Goal: Task Accomplishment & Management: Manage account settings

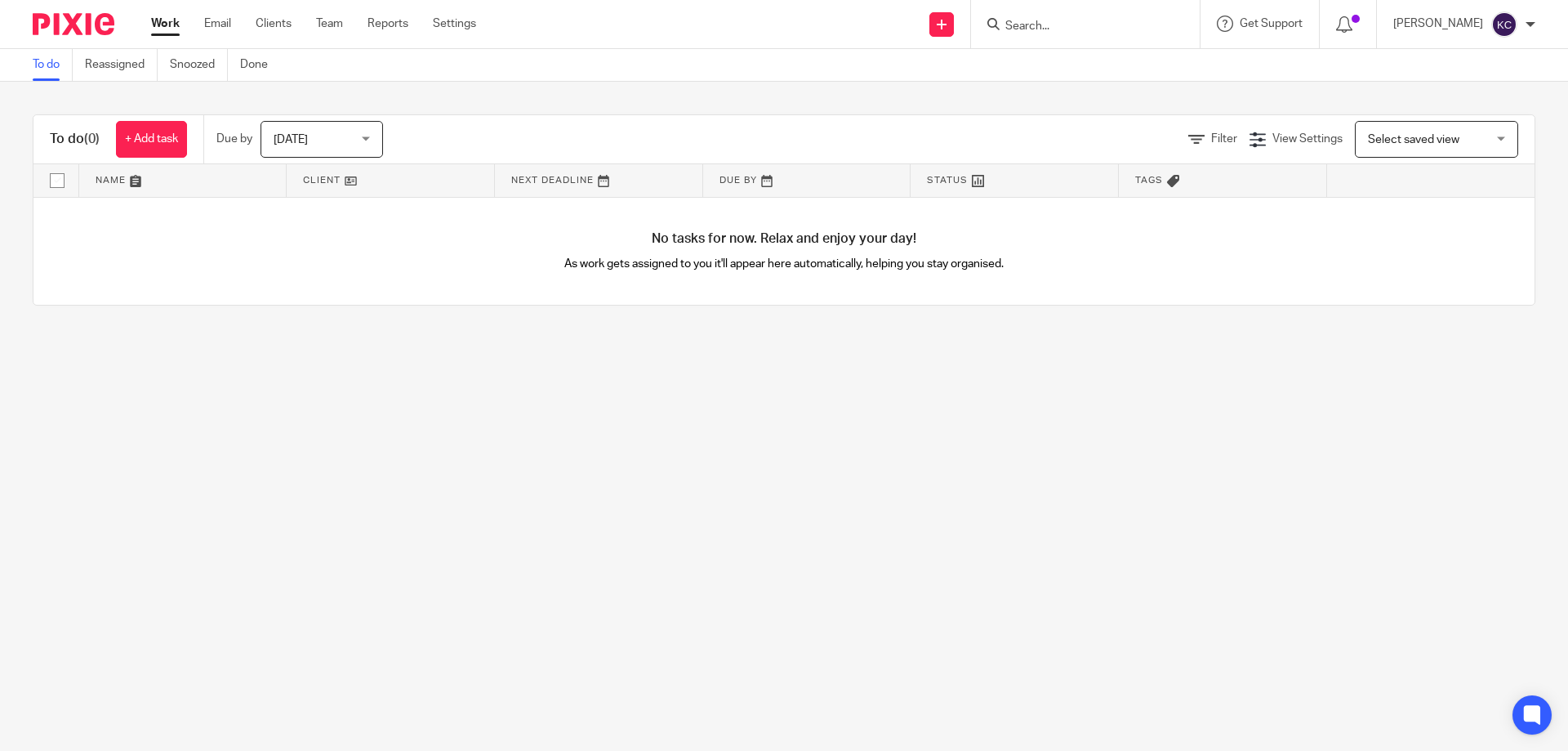
click at [1028, 27] on input "Search" at bounding box center [1077, 27] width 147 height 15
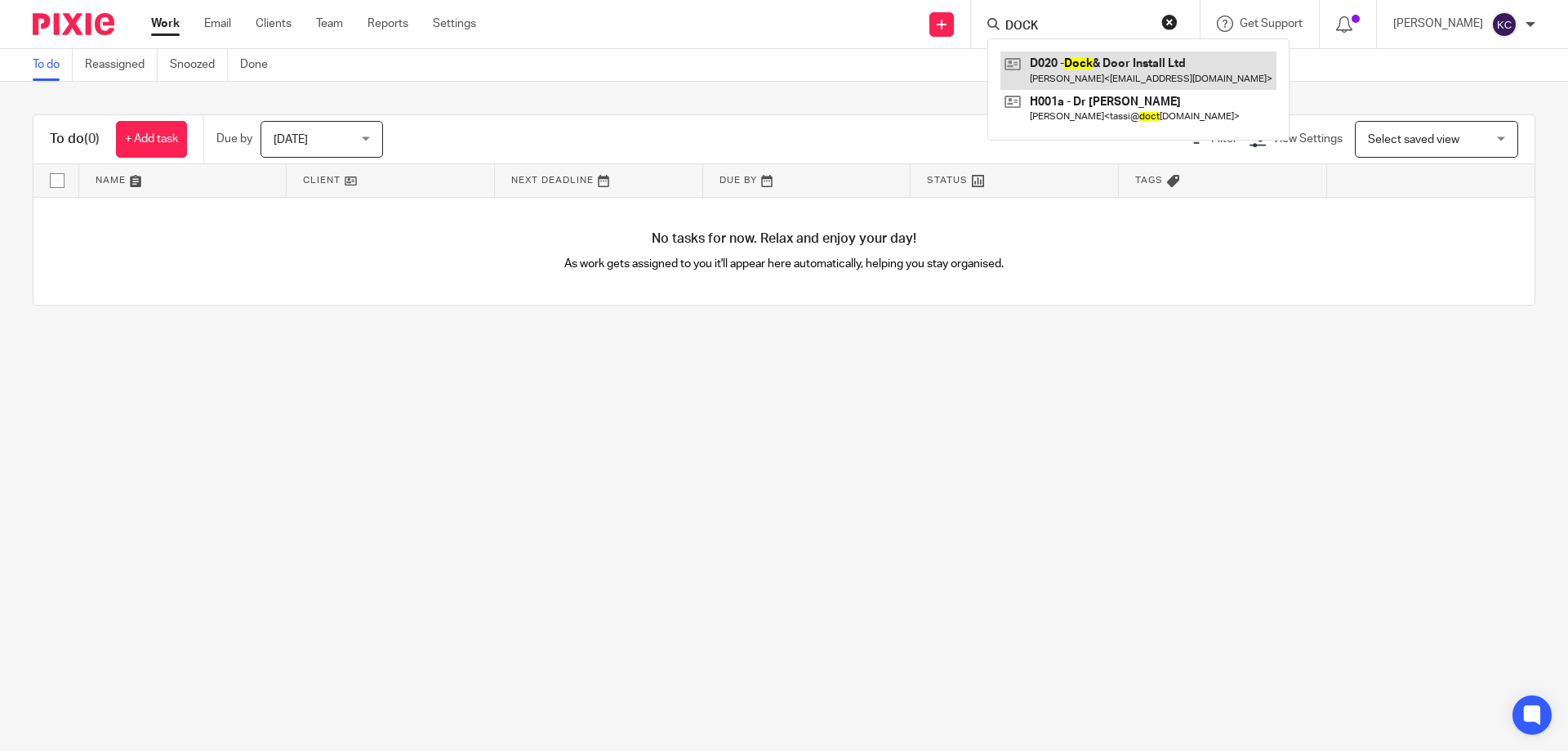
type input "DOCK"
click at [1136, 62] on link at bounding box center [1139, 71] width 276 height 38
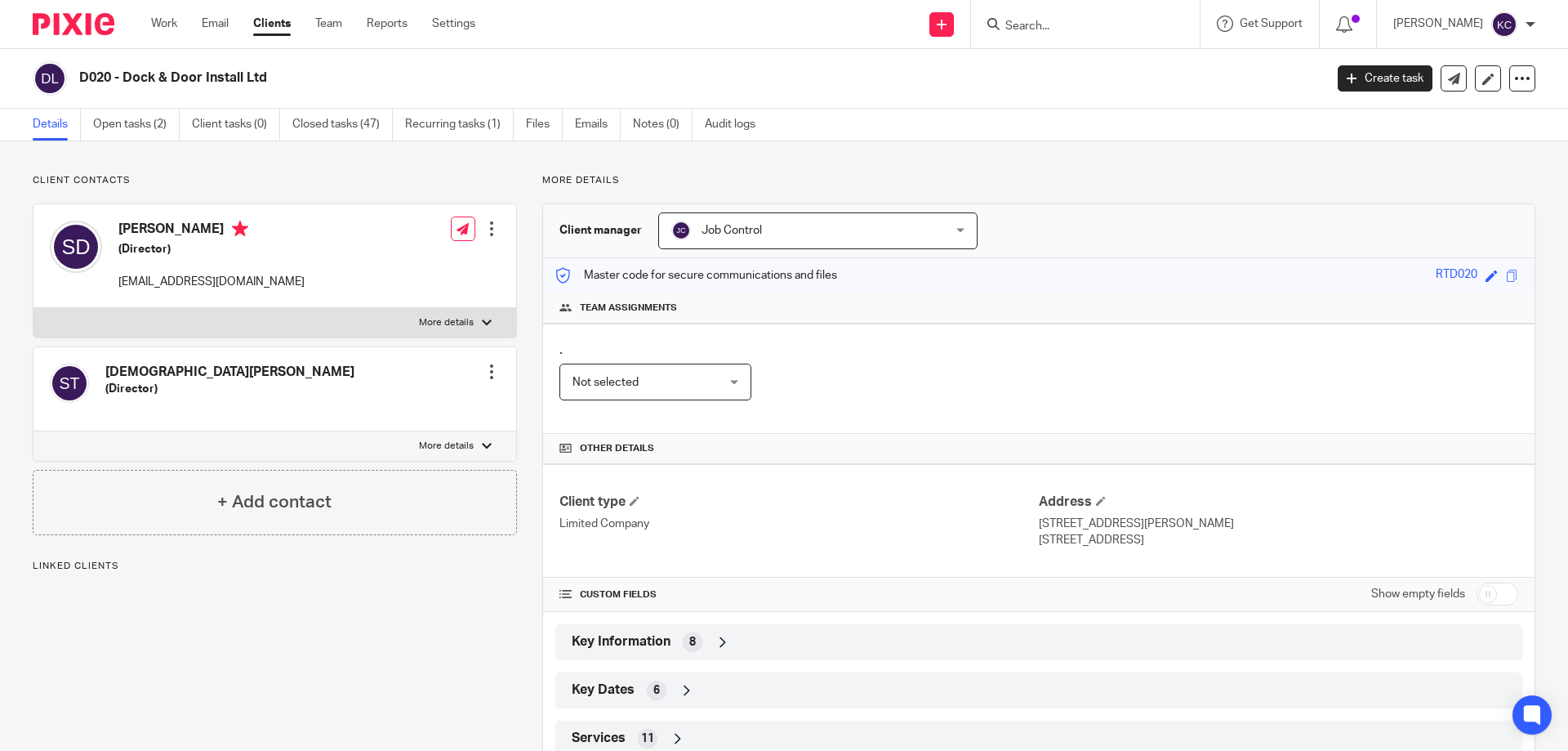
click at [119, 118] on link "Open tasks (2)" at bounding box center [136, 124] width 86 height 32
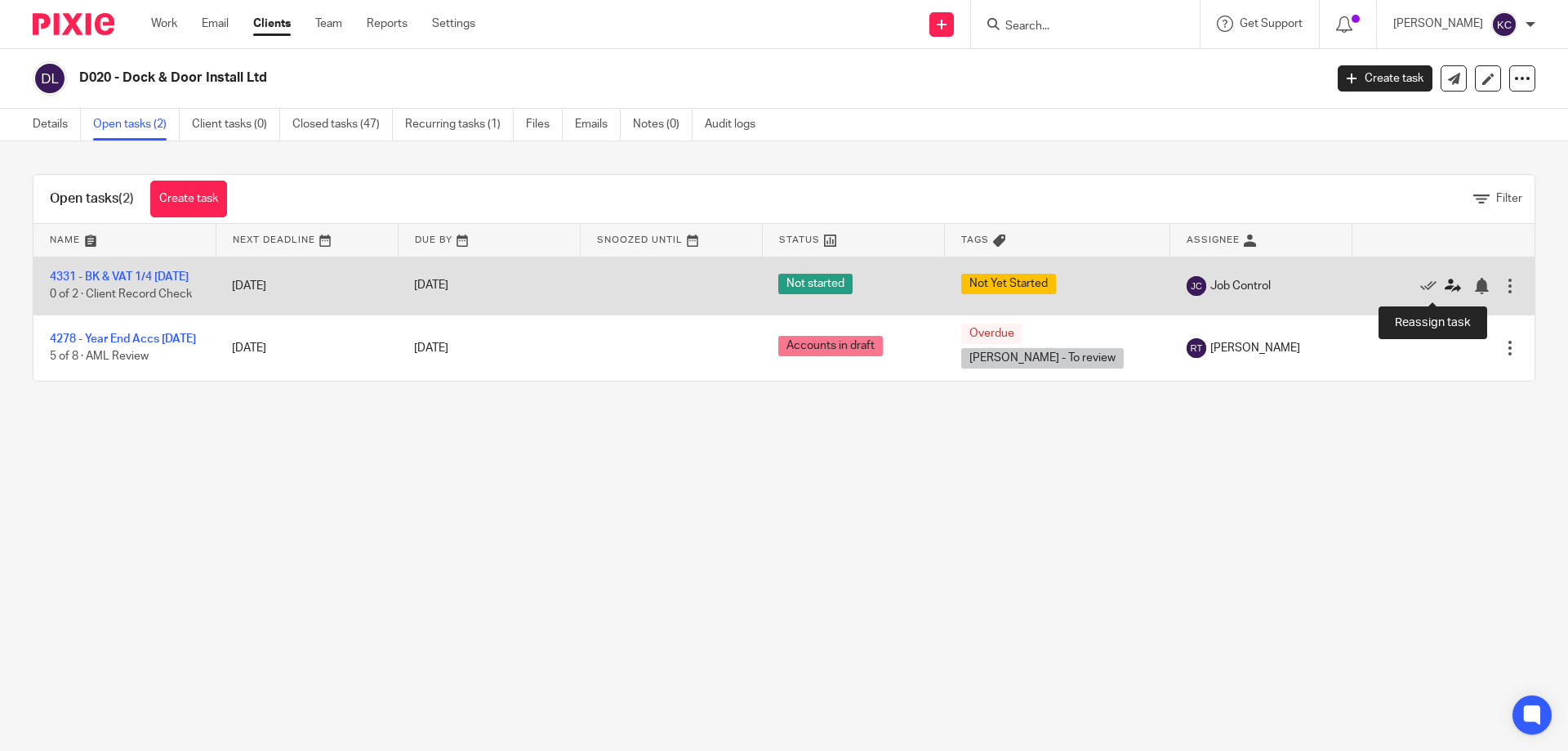
click at [1445, 286] on icon at bounding box center [1454, 286] width 16 height 16
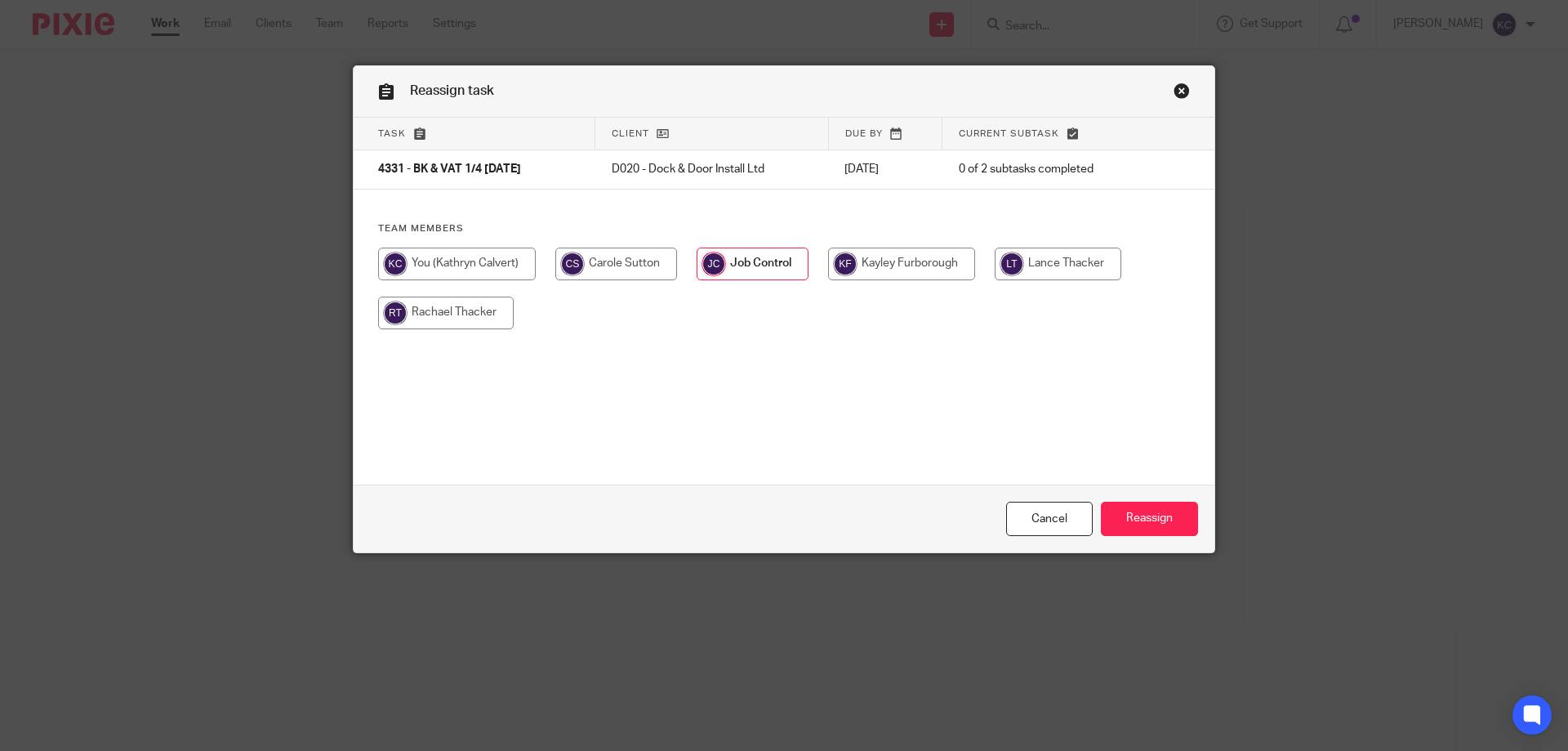
click at [473, 262] on input "radio" at bounding box center [457, 264] width 158 height 33
radio input "true"
click at [1139, 506] on input "Reassign" at bounding box center [1149, 519] width 97 height 35
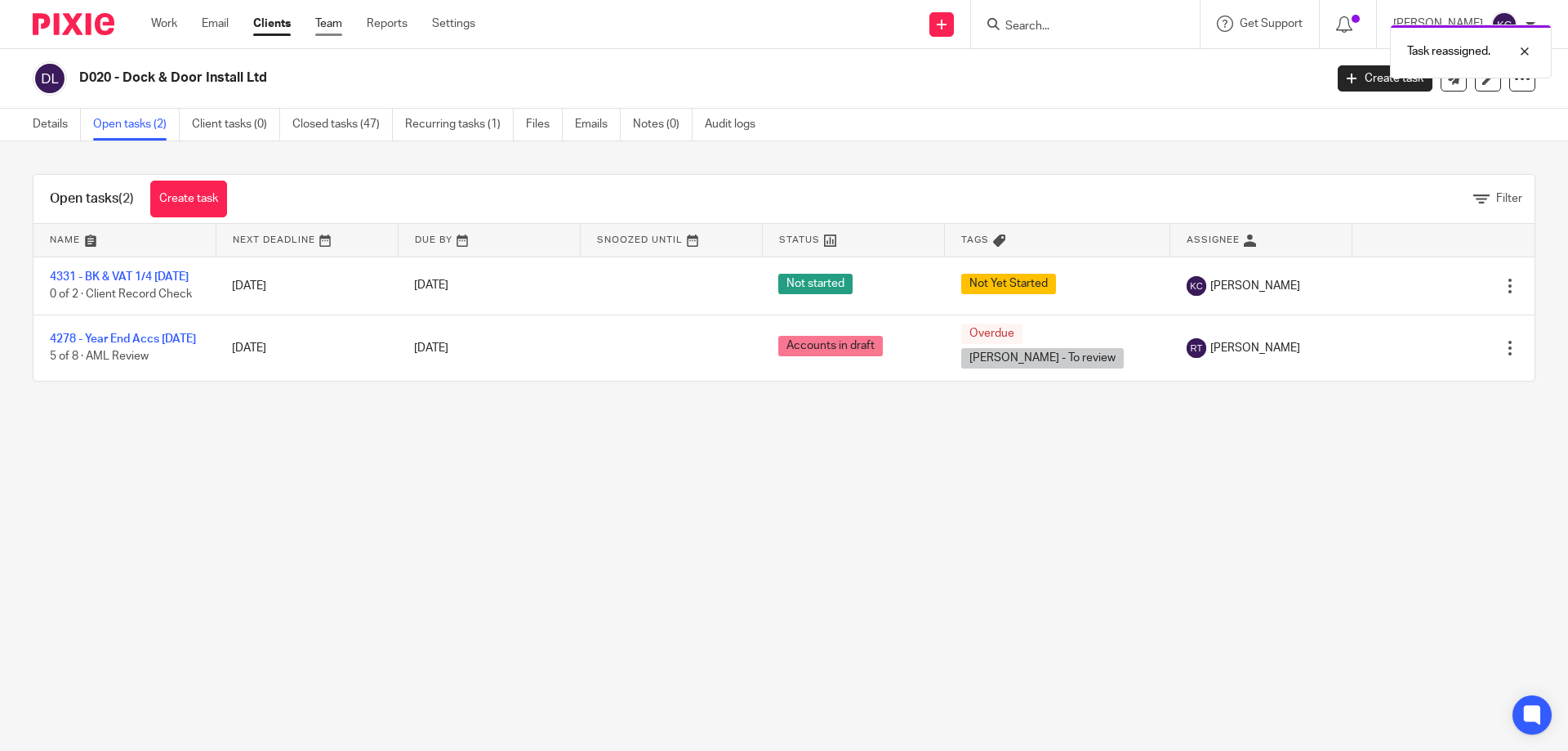
click at [331, 20] on link "Team" at bounding box center [328, 24] width 27 height 16
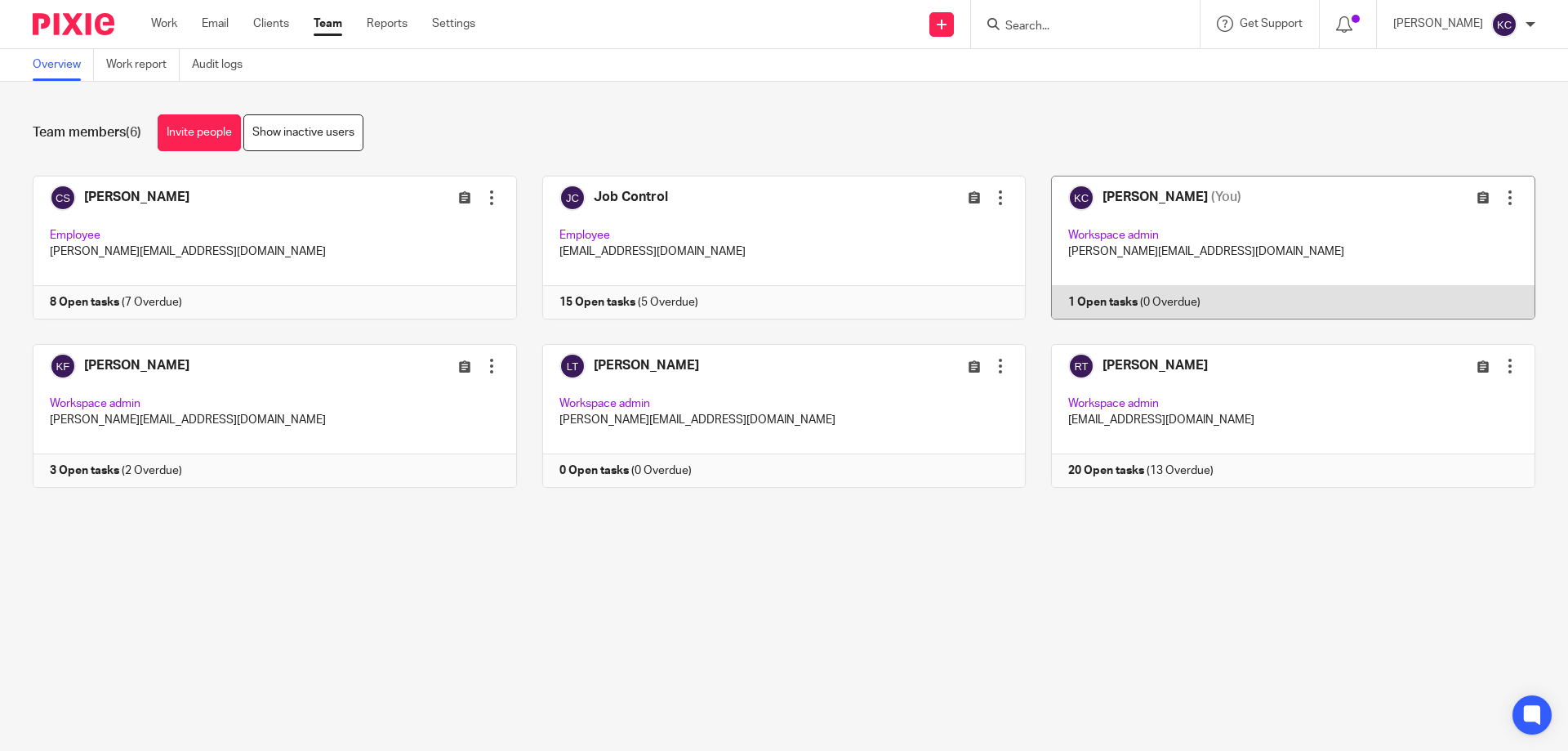
click at [1213, 220] on link at bounding box center [1281, 247] width 510 height 144
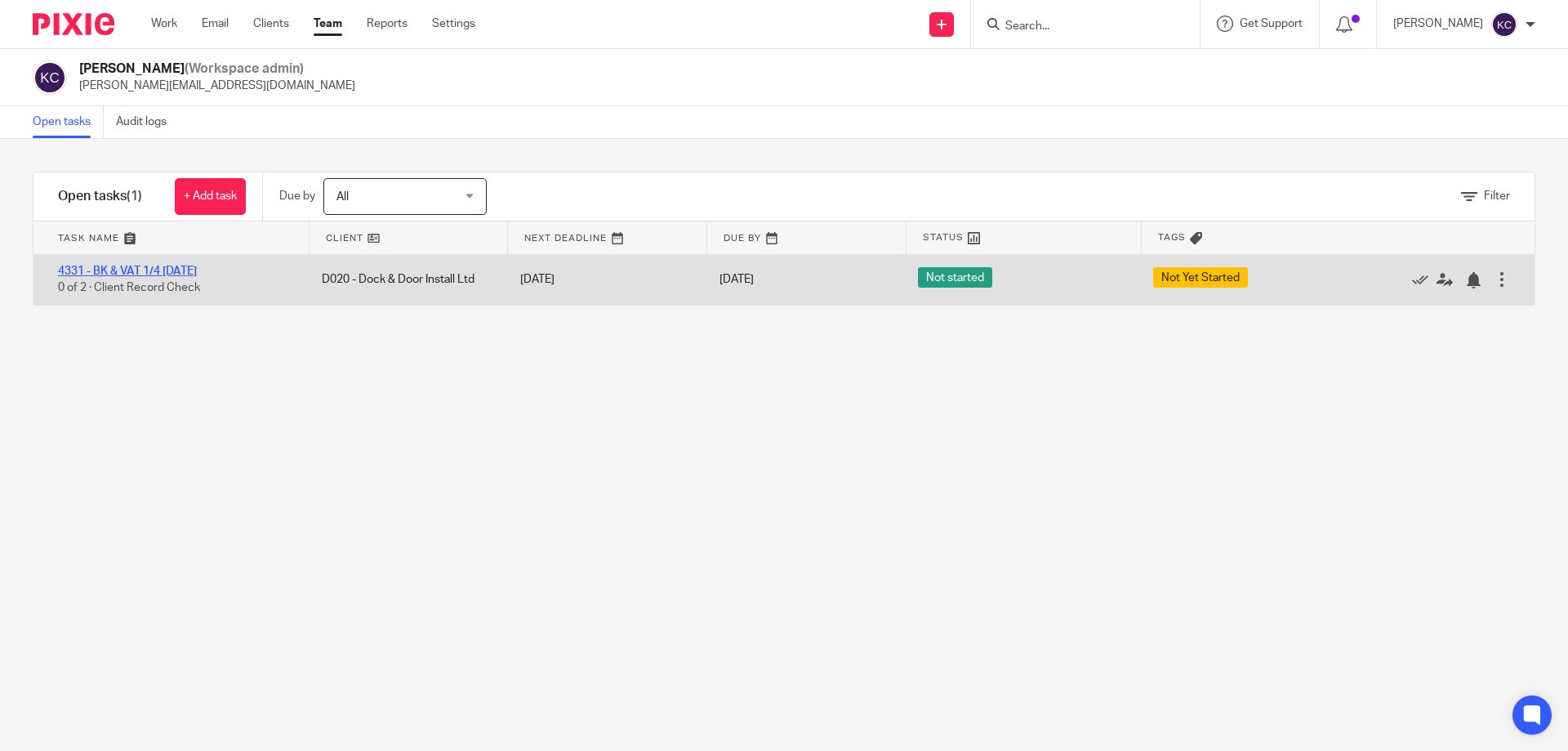
click at [197, 274] on link "4331 - BK & VAT 1/4 30.09.25" at bounding box center [127, 271] width 139 height 12
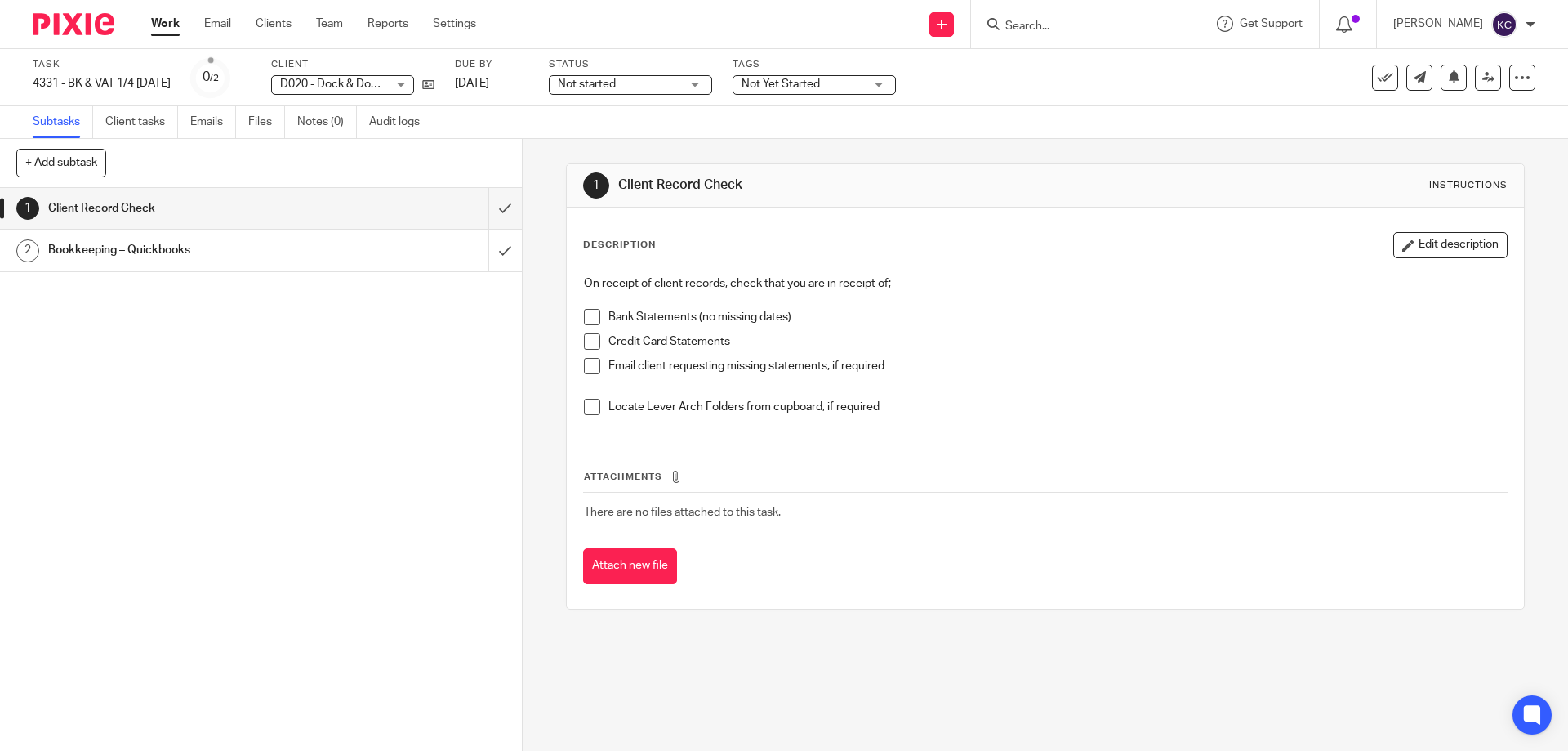
click at [801, 89] on span "Not Yet Started" at bounding box center [781, 84] width 78 height 12
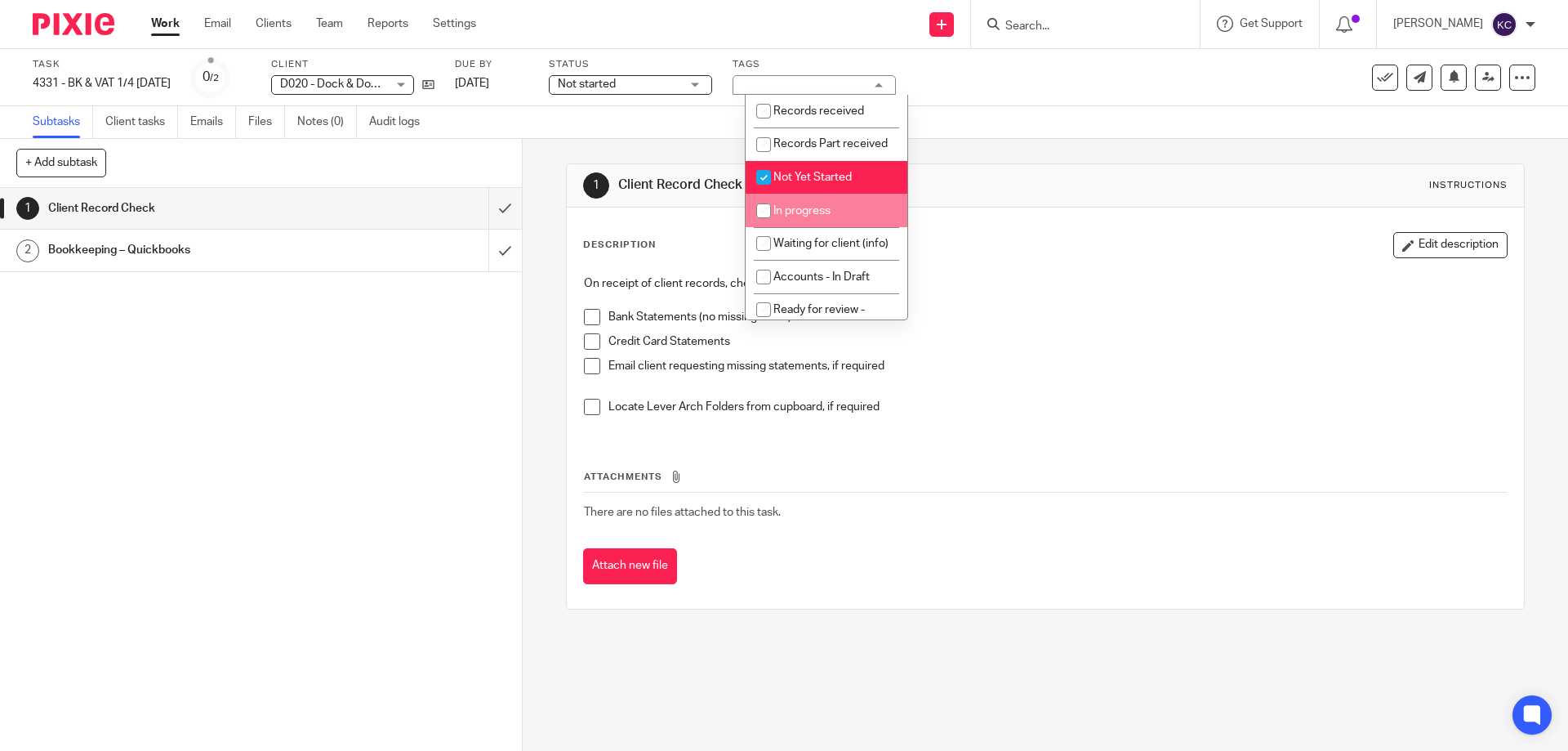
click at [803, 217] on li "In progress" at bounding box center [827, 210] width 162 height 34
checkbox input "true"
click at [808, 183] on span "Not Yet Started" at bounding box center [812, 178] width 78 height 12
checkbox input "false"
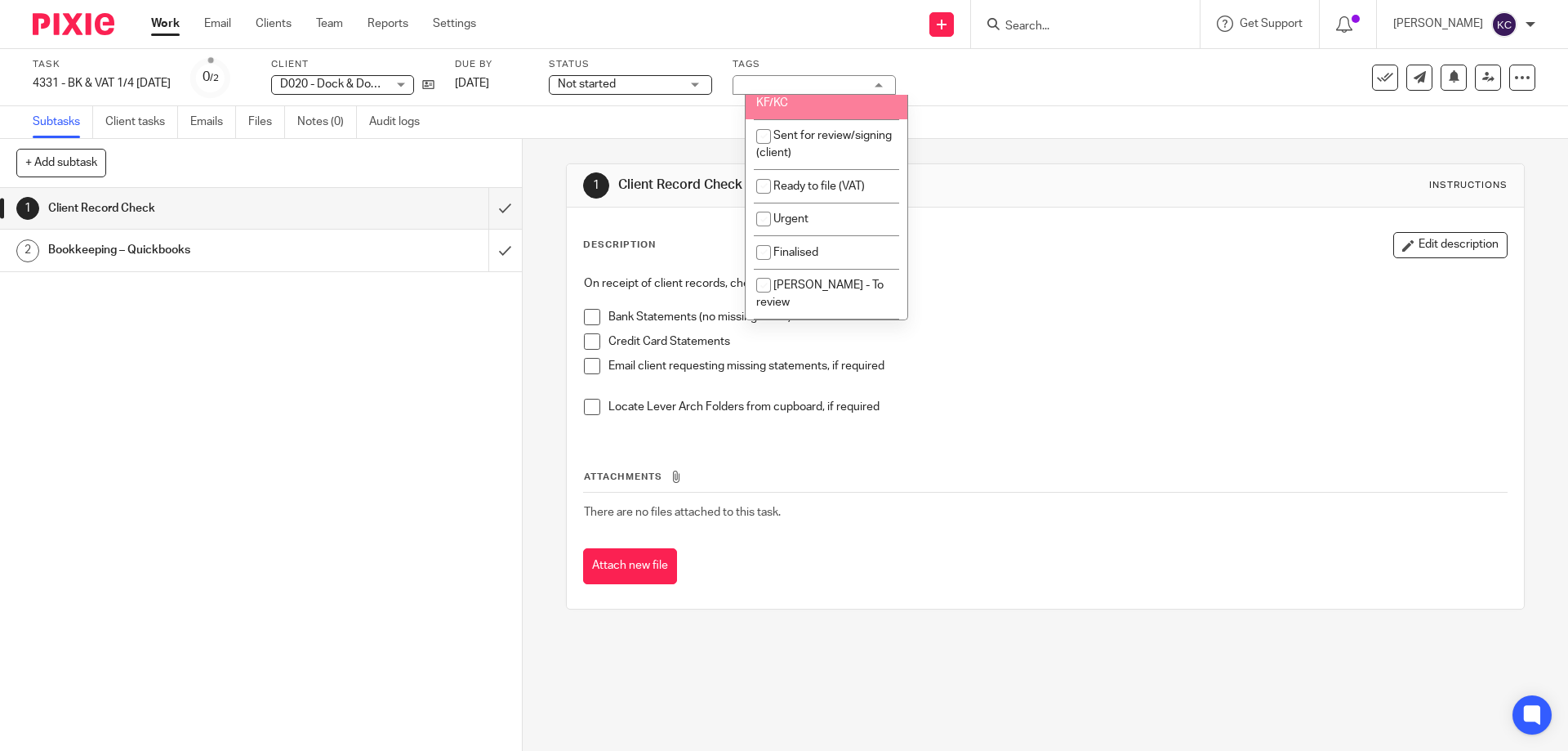
scroll to position [245, 0]
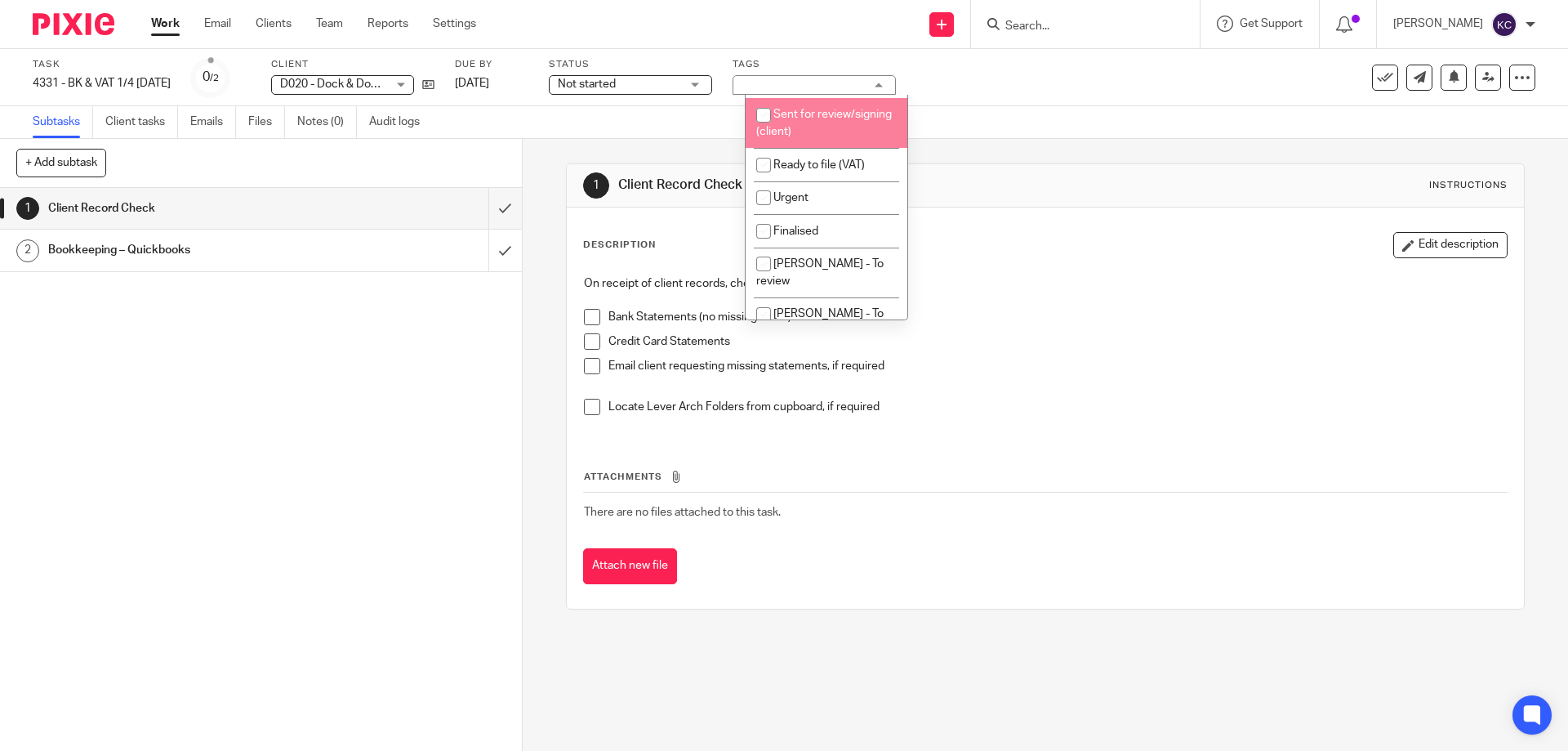
click at [640, 80] on span "Not started" at bounding box center [619, 84] width 123 height 17
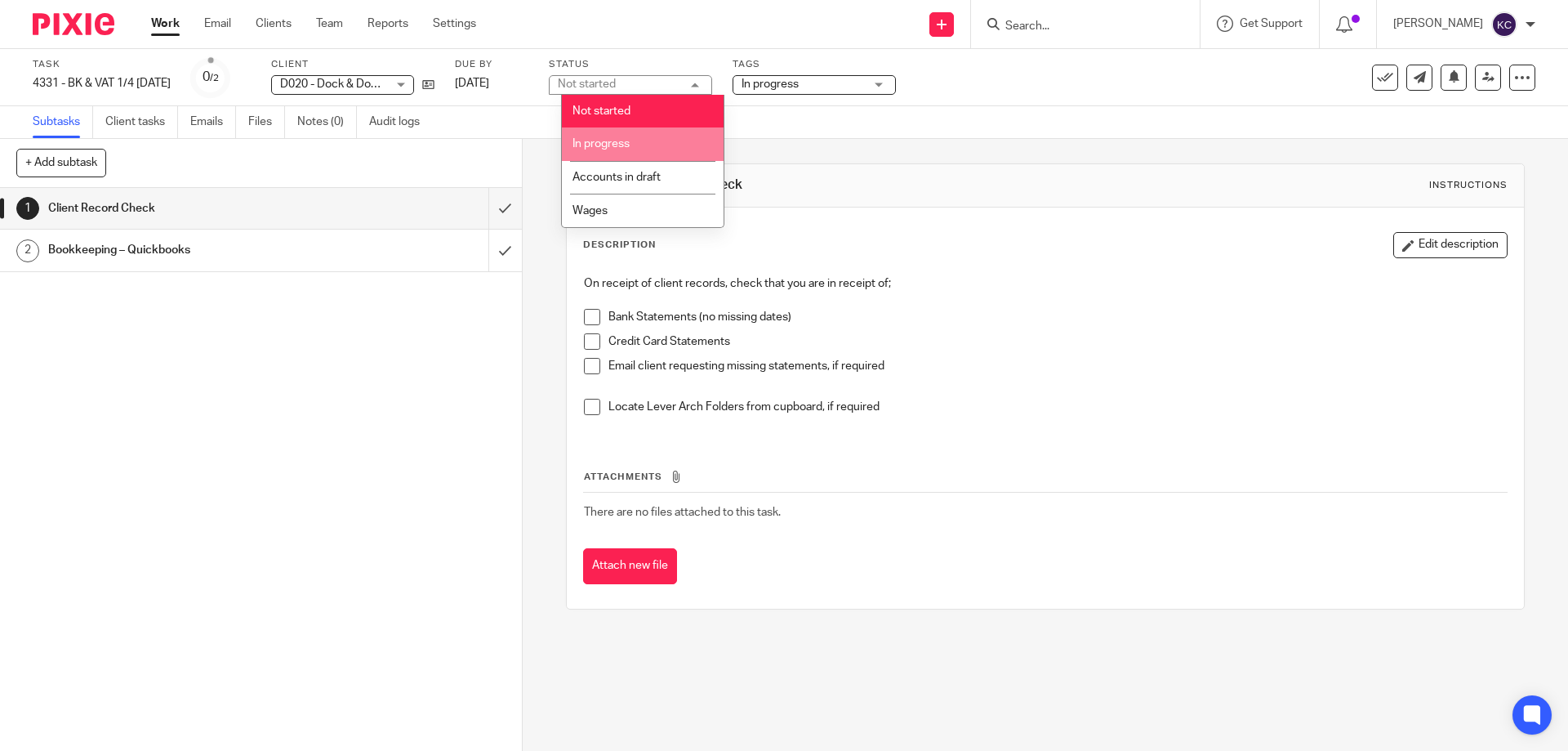
click at [628, 135] on li "In progress" at bounding box center [643, 144] width 162 height 34
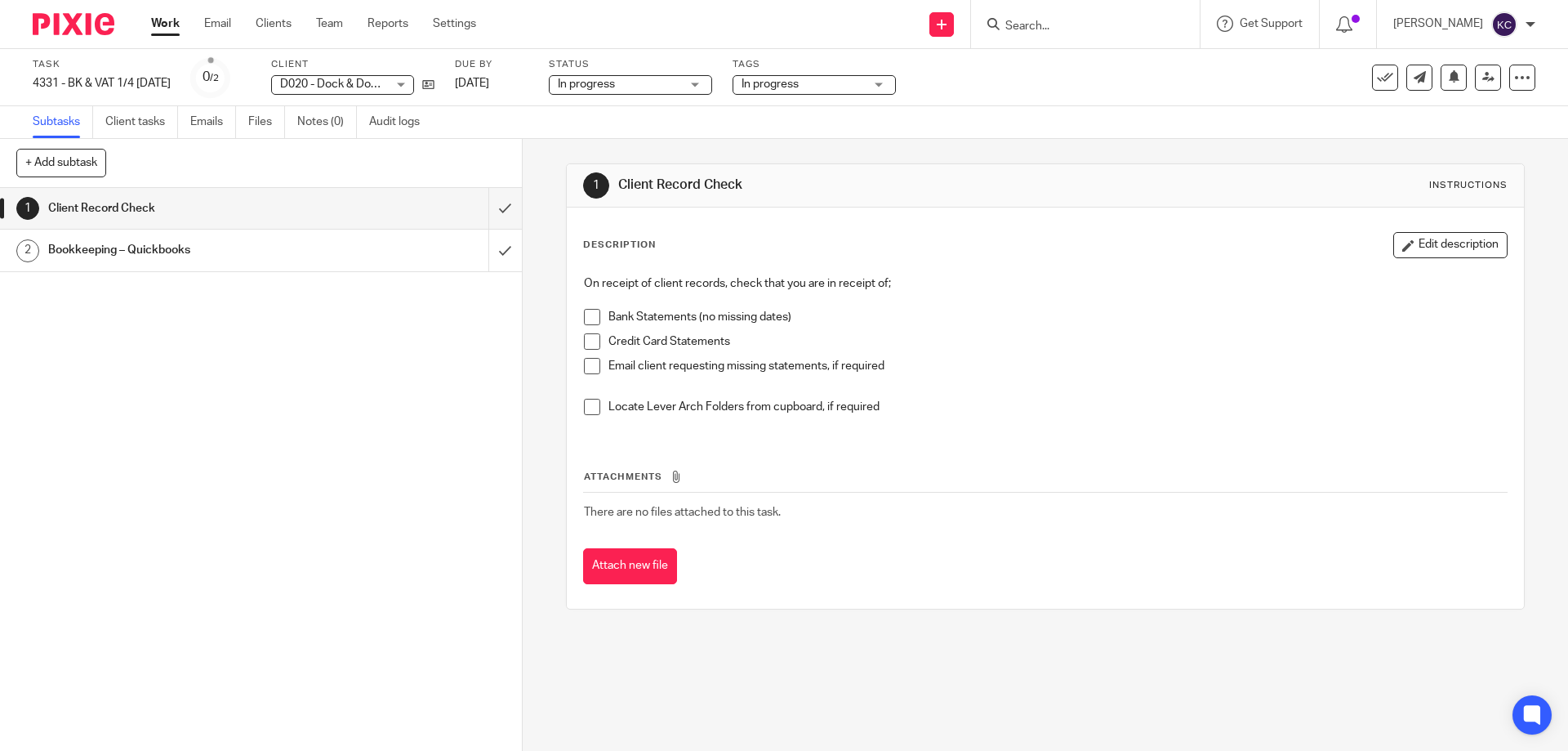
click at [1068, 130] on div "Subtasks Client tasks Emails Files Notes (0) Audit logs" at bounding box center [784, 123] width 1568 height 33
click at [312, 18] on ul "Work Email Clients Team Reports Settings" at bounding box center [326, 24] width 350 height 16
click at [332, 27] on link "Team" at bounding box center [329, 24] width 27 height 16
